Goal: Information Seeking & Learning: Learn about a topic

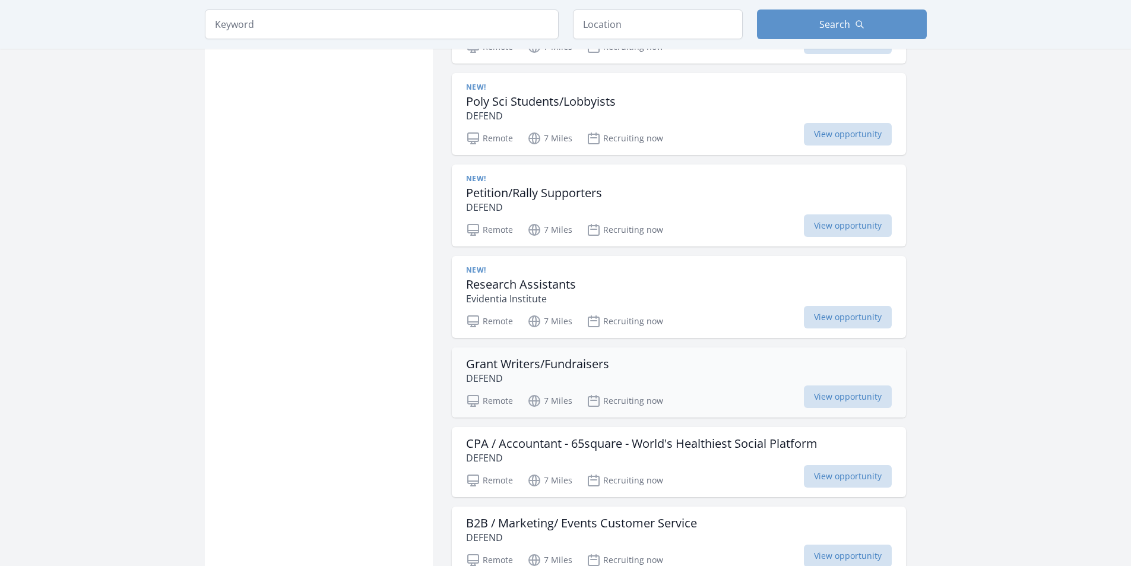
scroll to position [1187, 0]
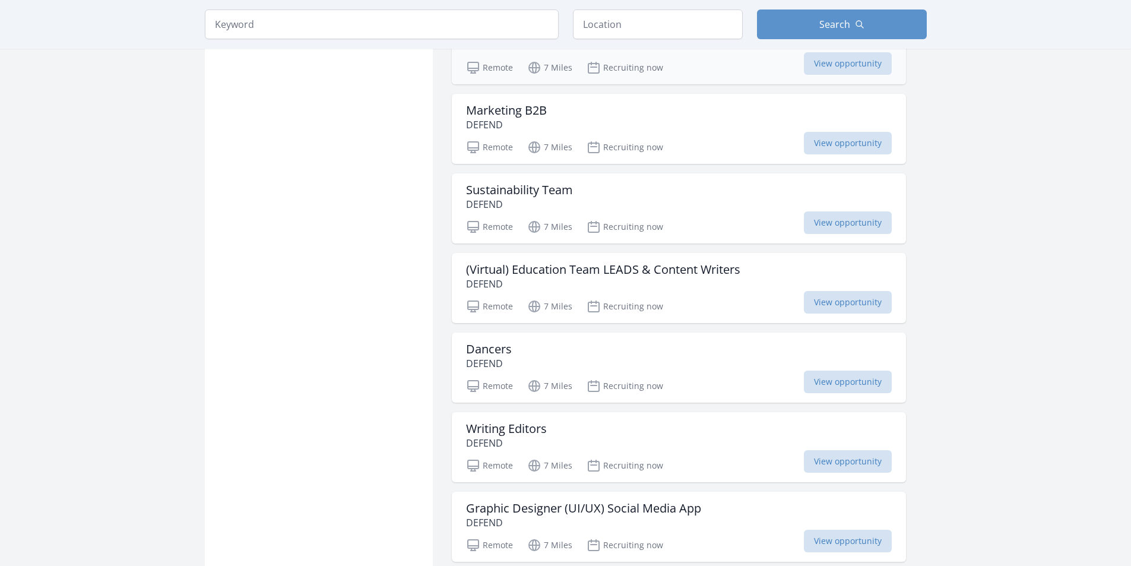
scroll to position [2553, 0]
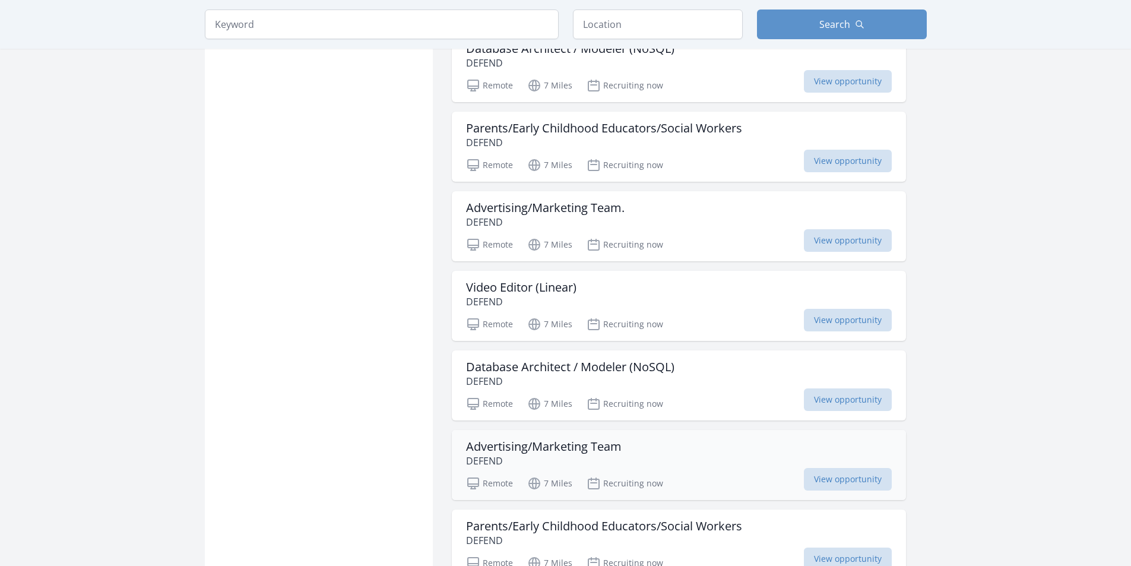
scroll to position [4712, 0]
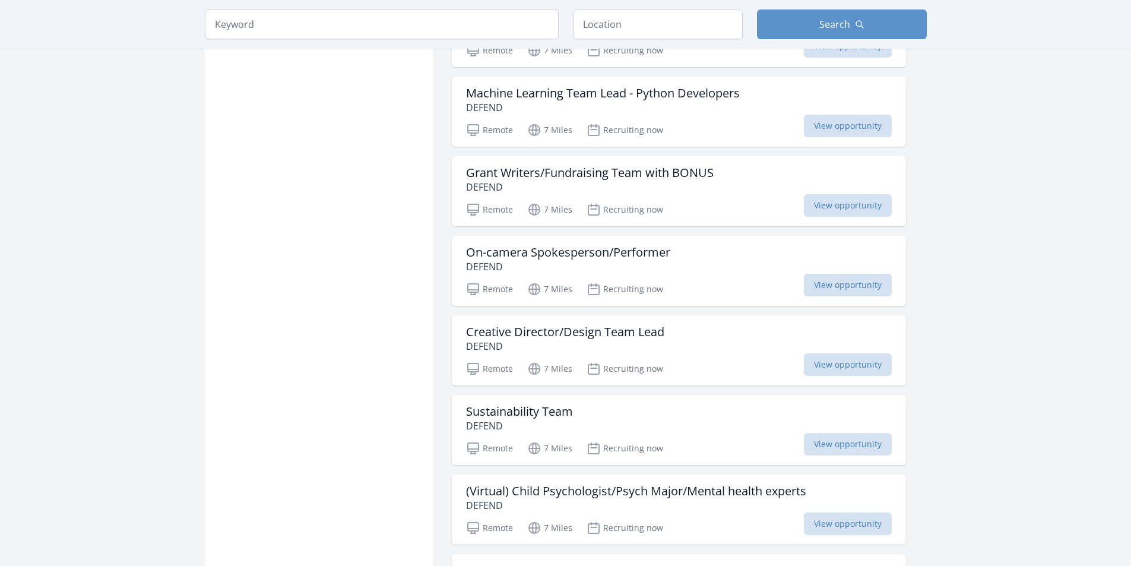
drag, startPoint x: 324, startPoint y: 236, endPoint x: 323, endPoint y: 399, distance: 162.7
